Goal: Information Seeking & Learning: Check status

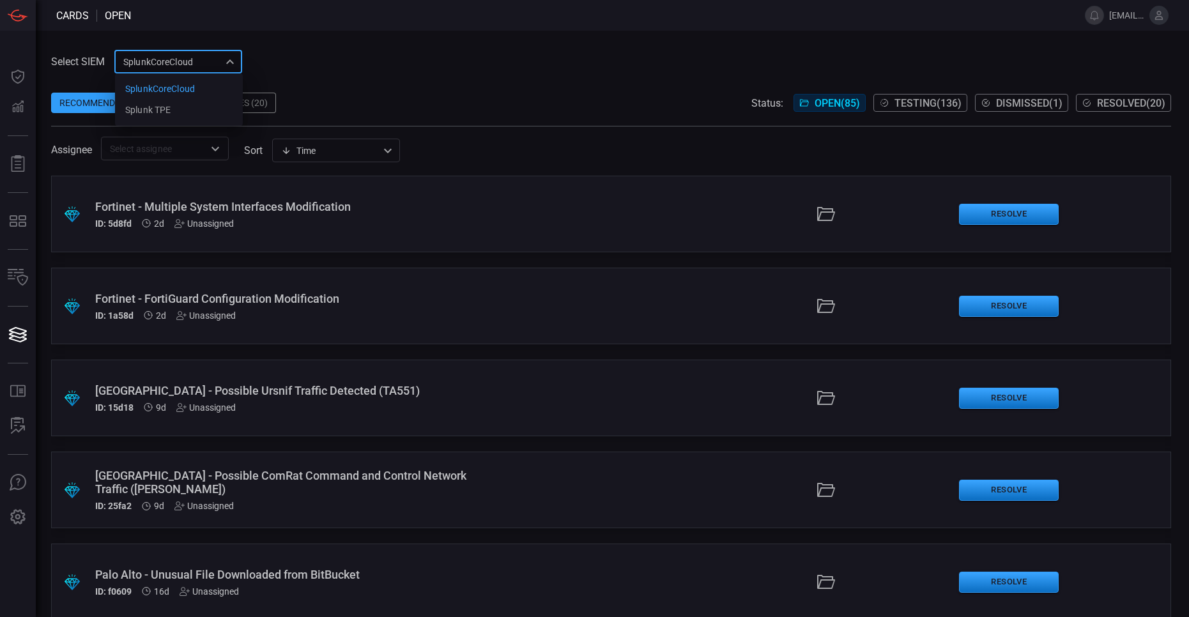
click at [163, 59] on div "SplunkCoreCloud f748d276-46a5-4bd3-b149-f2461a2fe2c5 SplunkCoreCloud Splunk TPE…" at bounding box center [178, 62] width 128 height 24
click at [150, 114] on div "Splunk TPE" at bounding box center [147, 110] width 45 height 13
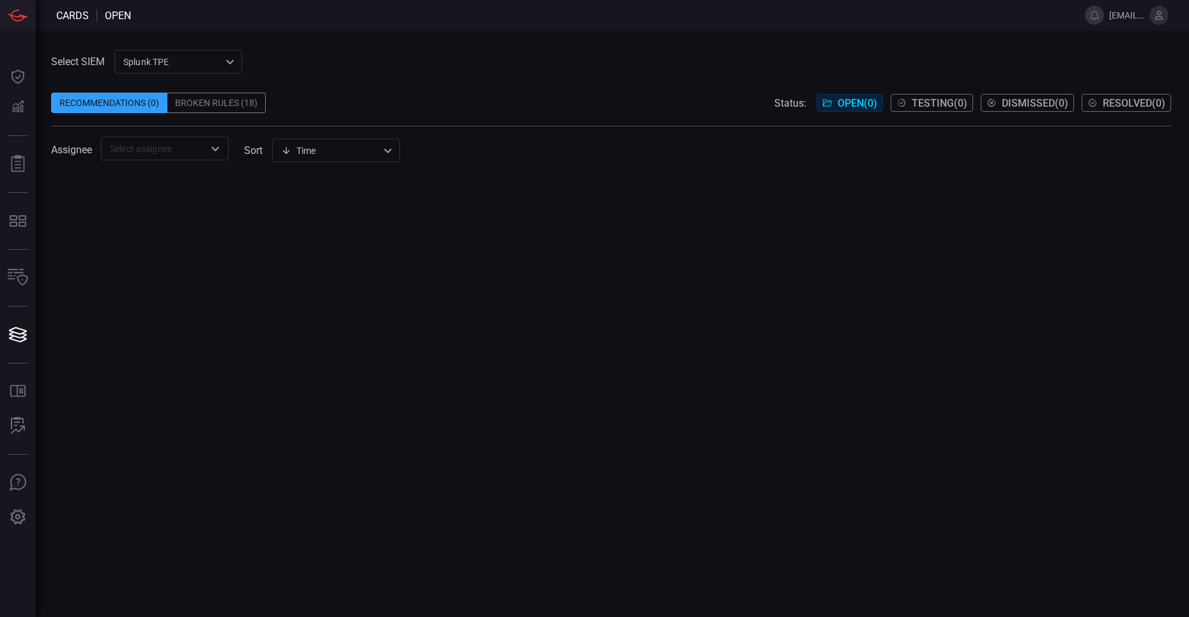
click at [202, 105] on div "Broken Rules (18)" at bounding box center [216, 103] width 98 height 20
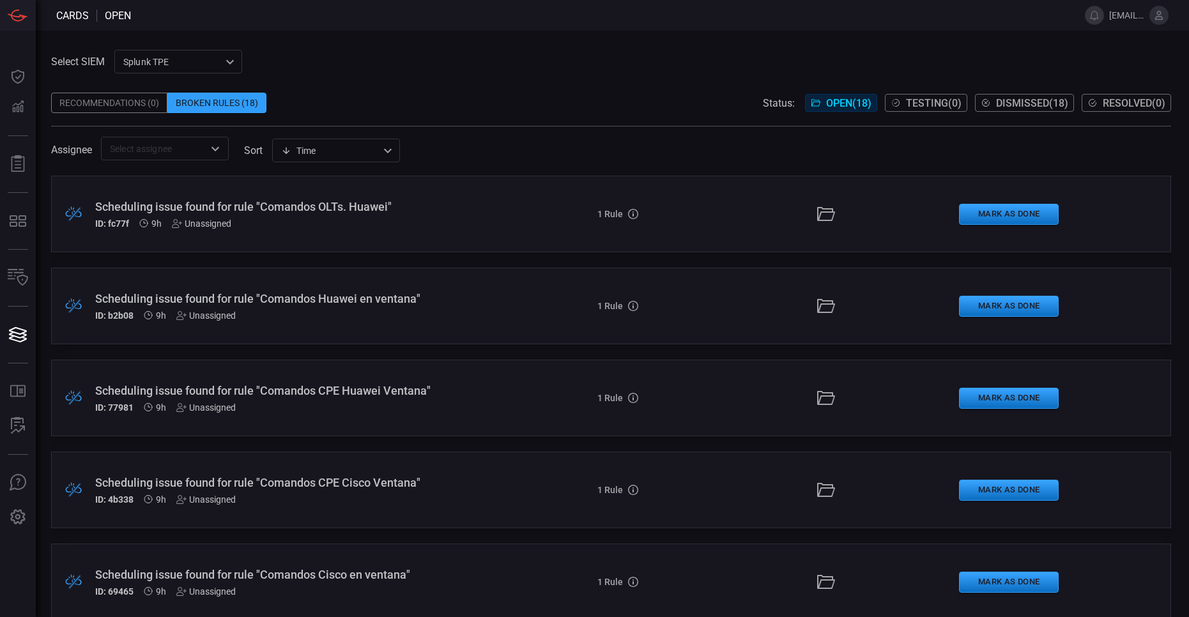
click at [220, 207] on div "Scheduling issue found for rule "Comandos OLTs. Huawei"" at bounding box center [287, 206] width 385 height 13
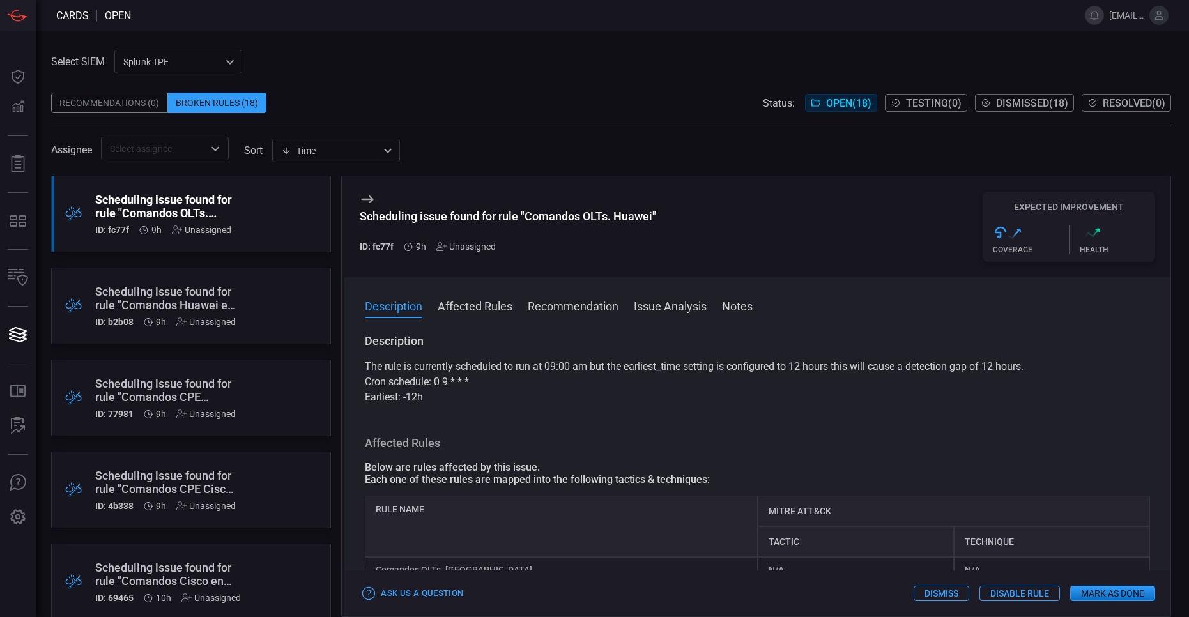
click at [192, 297] on div "Scheduling issue found for rule "Comandos Huawei en ventana"" at bounding box center [166, 298] width 143 height 27
click at [142, 104] on div "Recommendations (0)" at bounding box center [109, 103] width 116 height 20
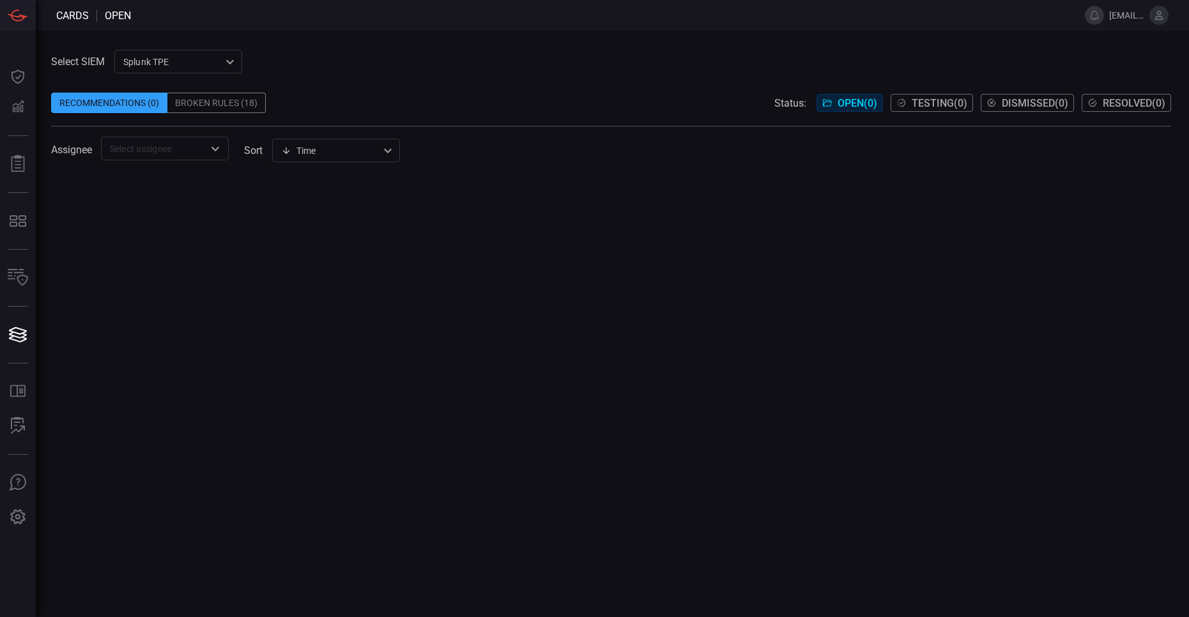
click at [213, 102] on div "Broken Rules (18)" at bounding box center [216, 103] width 98 height 20
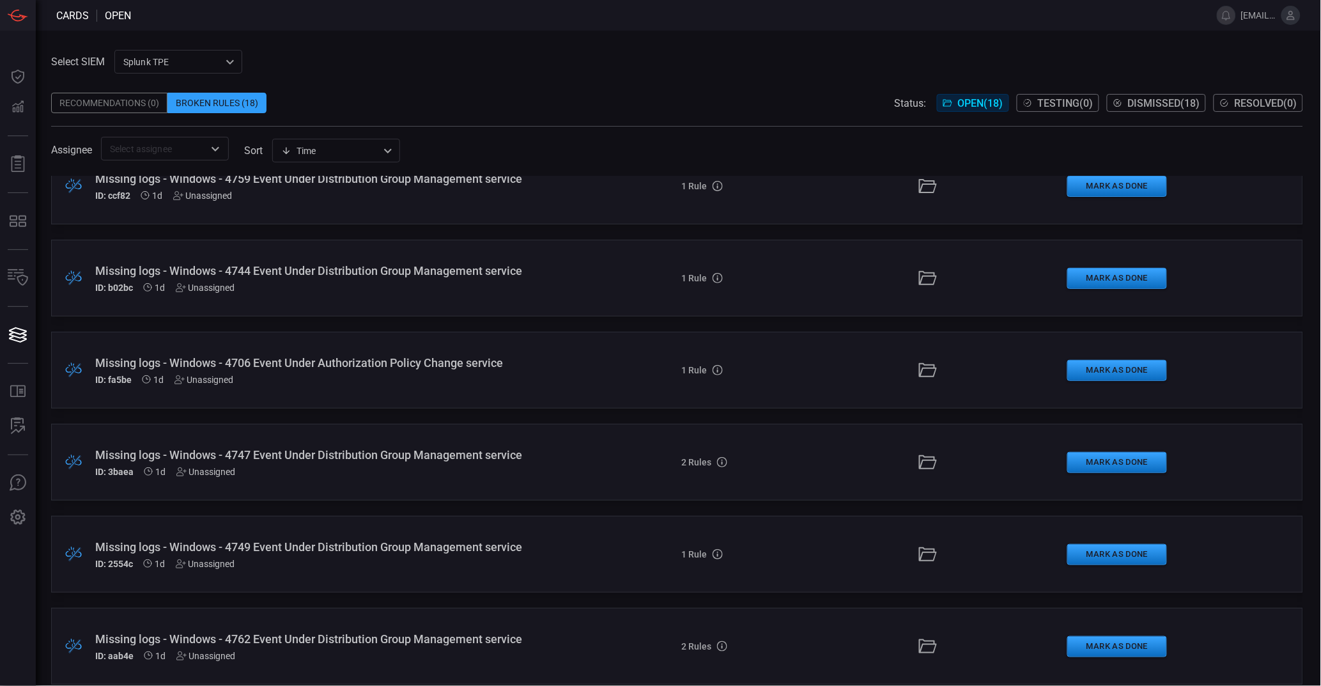
scroll to position [1146, 0]
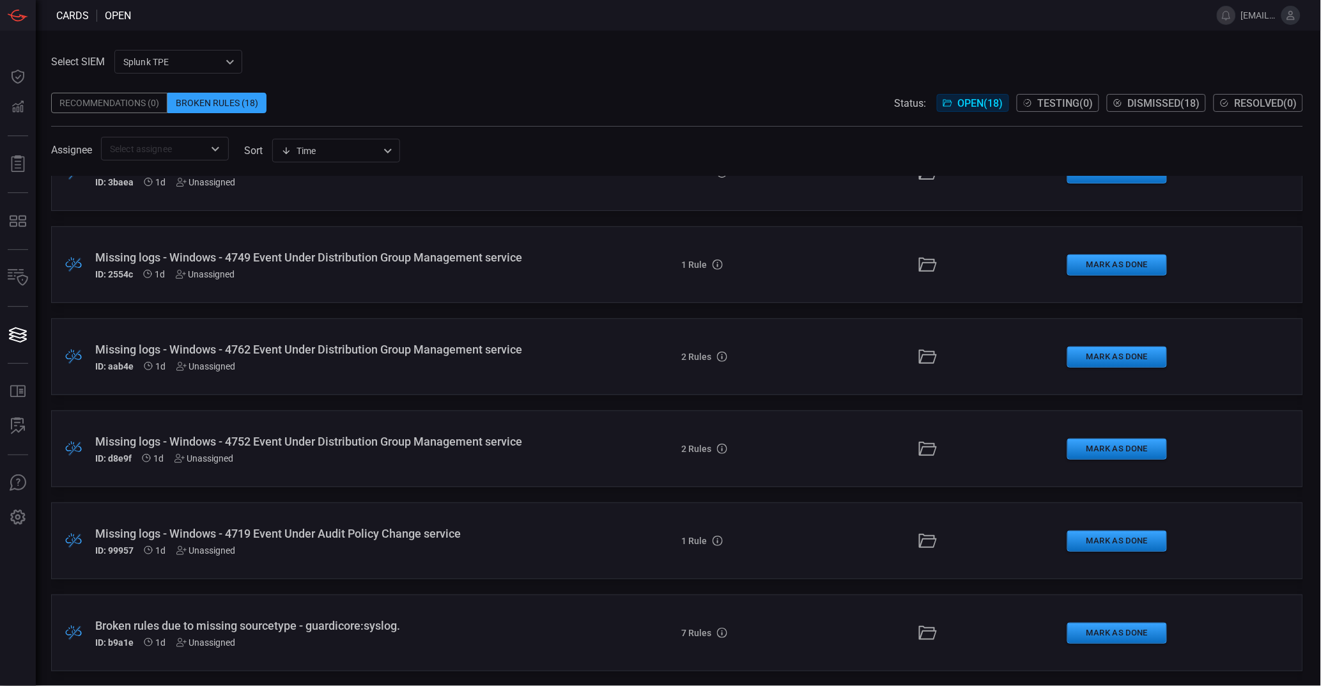
click at [409, 537] on div "Missing logs - Windows - 4719 Event Under Audit Policy Change service" at bounding box center [321, 532] width 453 height 13
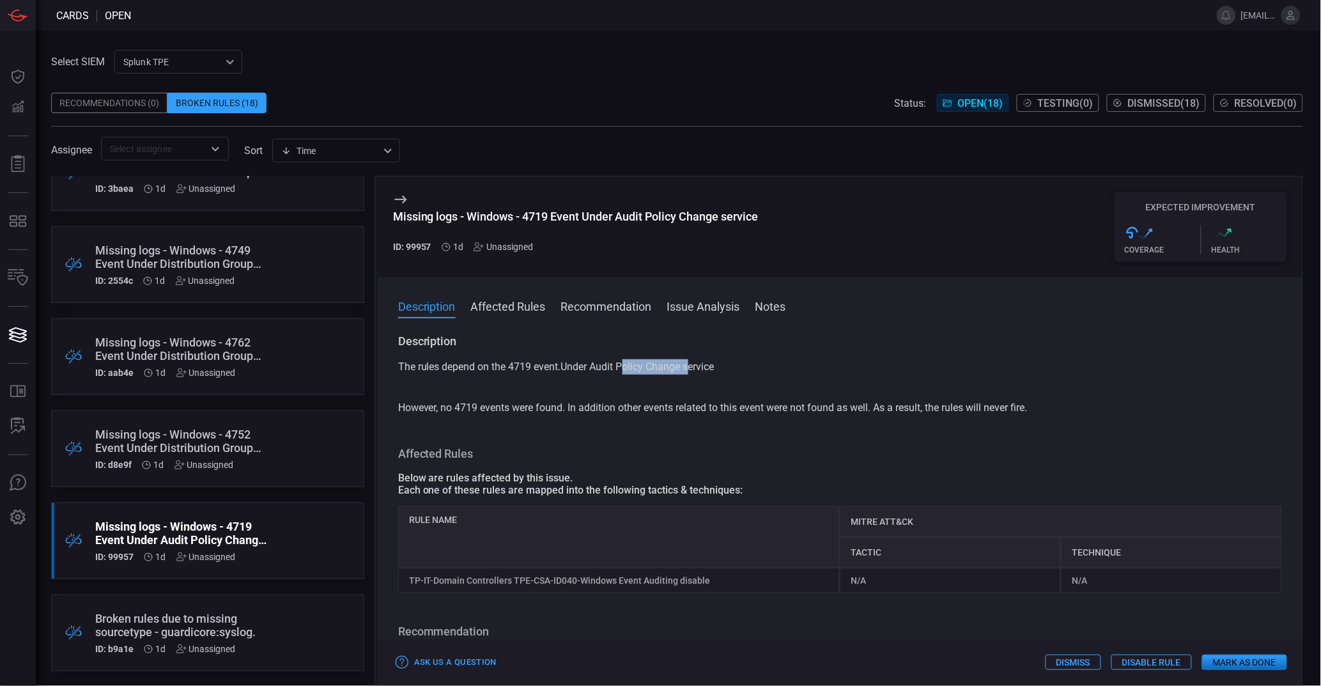
drag, startPoint x: 627, startPoint y: 362, endPoint x: 688, endPoint y: 367, distance: 60.9
click at [688, 367] on p "The rules depend on the 4719 event.Under Audit Policy Change service" at bounding box center [840, 374] width 884 height 31
click at [217, 105] on div "Broken Rules (18)" at bounding box center [216, 103] width 99 height 20
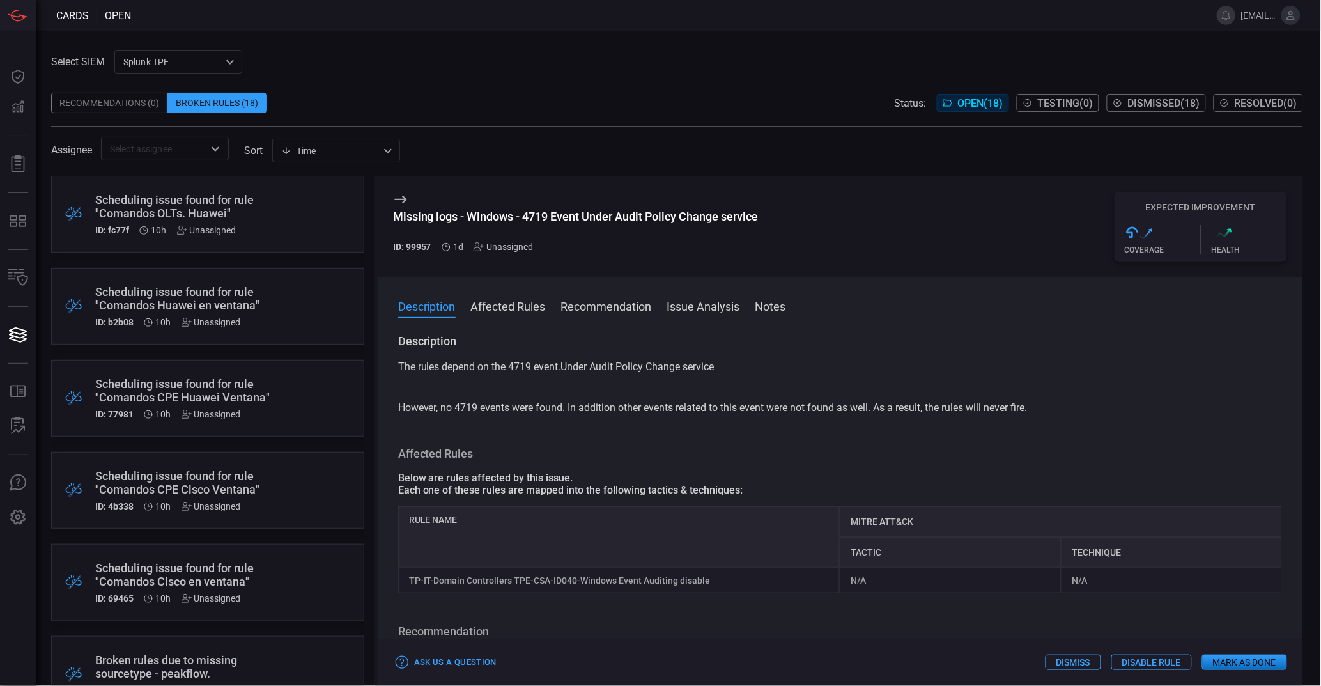
click at [180, 307] on div "Scheduling issue found for rule "Comandos Huawei en ventana"" at bounding box center [183, 298] width 176 height 27
